Goal: Task Accomplishment & Management: Manage account settings

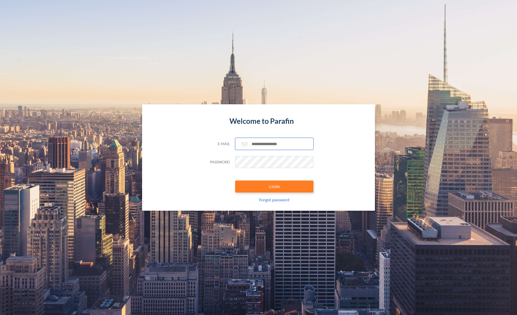
click at [263, 145] on input "text" at bounding box center [274, 144] width 78 height 12
paste input "**********"
type input "**********"
click at [263, 181] on button "LOGIN" at bounding box center [274, 187] width 78 height 12
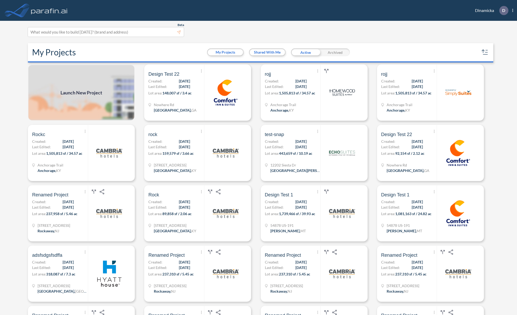
click at [158, 52] on div "My Projects My Projects Shared With Me Active Archived" at bounding box center [260, 52] width 465 height 19
click at [60, 163] on span "Anchorage Trail" at bounding box center [51, 165] width 26 height 5
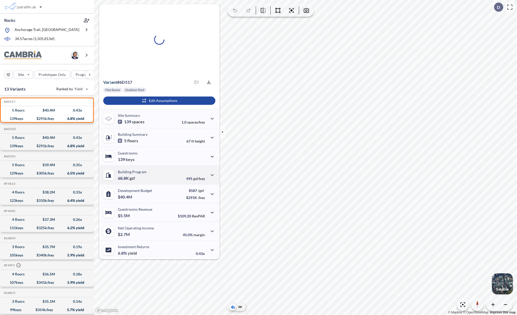
click at [173, 174] on div "Building Program 68.8K gsf 495 gsf/key" at bounding box center [159, 175] width 120 height 19
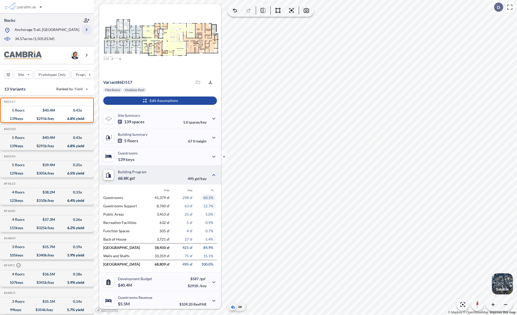
click at [84, 30] on icon "button" at bounding box center [86, 30] width 6 height 6
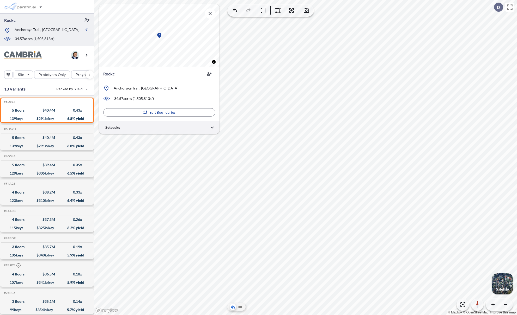
click at [205, 126] on div at bounding box center [159, 127] width 120 height 13
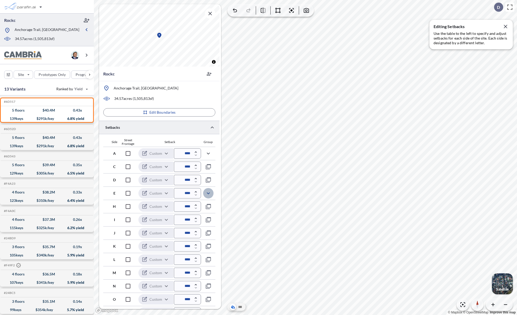
click at [208, 192] on icon "button" at bounding box center [208, 193] width 6 height 6
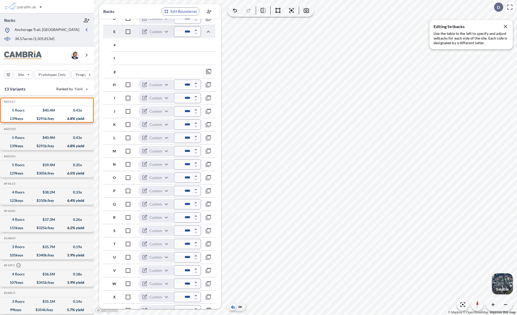
scroll to position [184, 0]
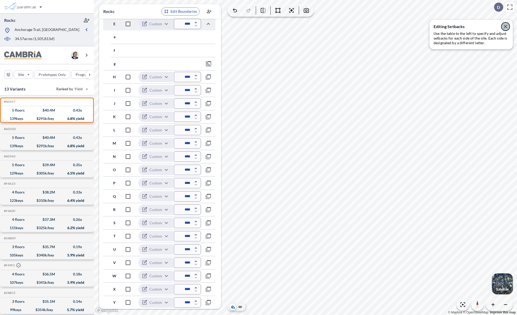
click at [506, 27] on icon "button" at bounding box center [505, 26] width 6 height 6
click at [277, 10] on icon "button" at bounding box center [278, 10] width 6 height 6
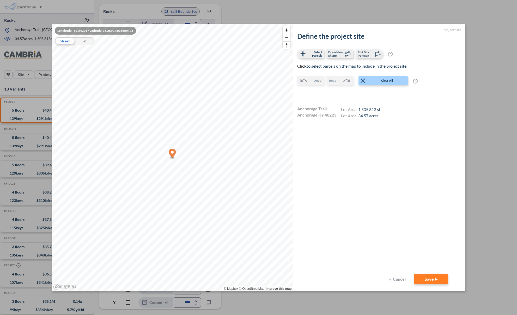
click at [395, 280] on button "Cancel" at bounding box center [397, 279] width 21 height 10
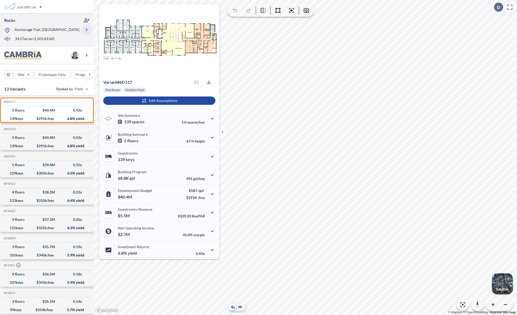
click at [88, 27] on icon "button" at bounding box center [86, 30] width 6 height 6
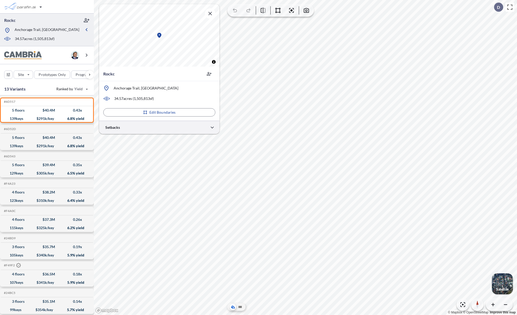
click at [154, 127] on div at bounding box center [159, 127] width 120 height 13
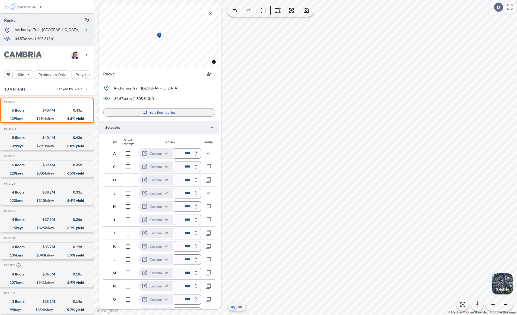
click at [170, 113] on p "Edit Boundaries" at bounding box center [162, 112] width 26 height 5
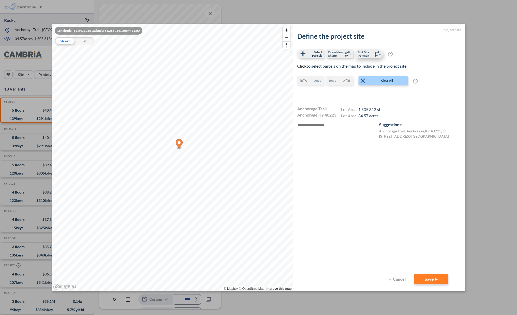
click at [360, 55] on span "Edit Site Polygon" at bounding box center [364, 54] width 15 height 7
click at [413, 265] on div "Define the project site Select Parcels Draw New Shape Edit Site Polygon ? Optio…" at bounding box center [379, 153] width 164 height 242
click at [395, 246] on div "Define the project site Select Parcels Draw New Shape Edit Site Polygon ? Optio…" at bounding box center [379, 153] width 164 height 242
click at [469, 64] on div "Longitude: -85.5431958 Latitude: 38.2689341 Zoom: 16.00 Street Sat © Mapbox © O…" at bounding box center [258, 157] width 517 height 315
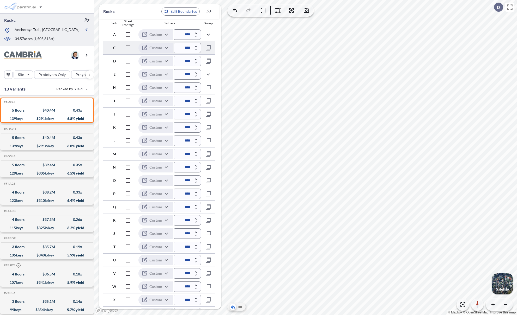
scroll to position [130, 0]
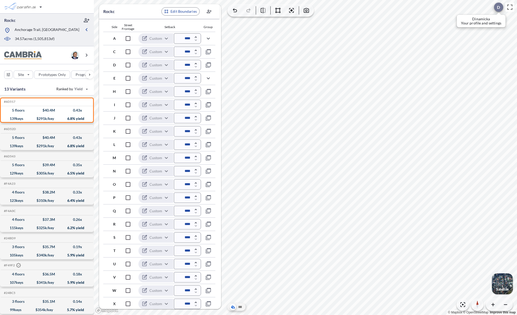
click at [499, 9] on p "D" at bounding box center [497, 7] width 3 height 5
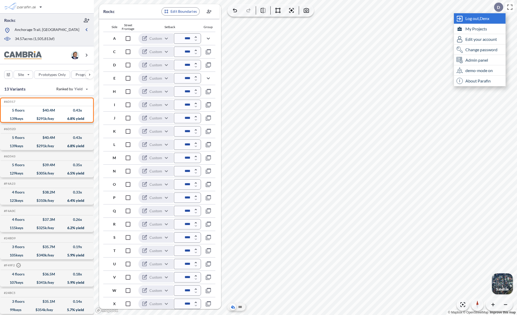
click at [479, 20] on span "Log out, Denx" at bounding box center [477, 18] width 24 height 5
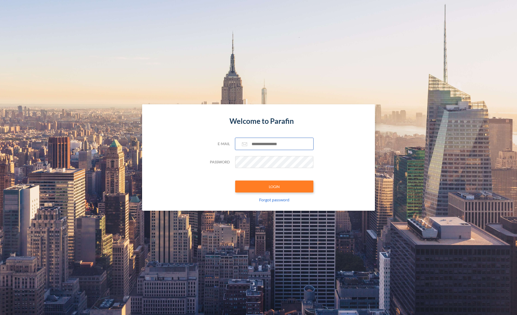
click at [263, 144] on input "text" at bounding box center [274, 144] width 78 height 12
paste input "**********"
type input "**********"
click at [270, 189] on button "LOGIN" at bounding box center [274, 187] width 78 height 12
